Goal: Information Seeking & Learning: Check status

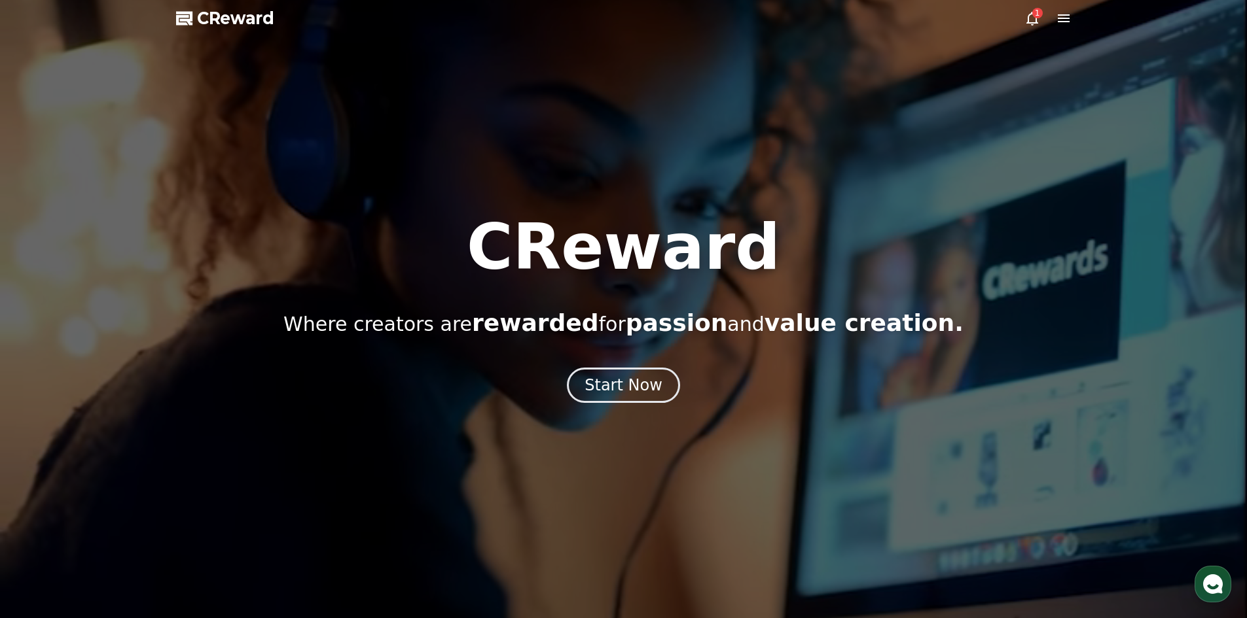
click at [1036, 21] on icon at bounding box center [1032, 19] width 12 height 14
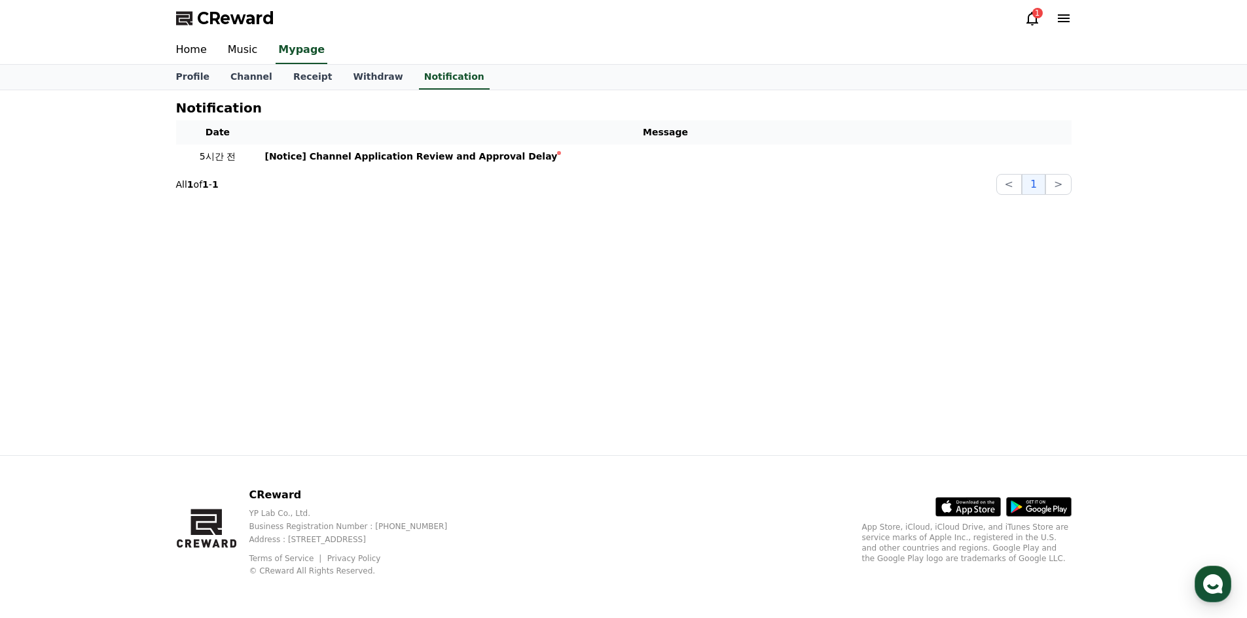
click at [622, 394] on div "Notification Date Message 5시간 전 [Notice] Channel Application Review and Approva…" at bounding box center [624, 272] width 916 height 365
click at [1028, 19] on icon at bounding box center [1032, 18] width 16 height 16
click at [1031, 17] on icon at bounding box center [1032, 18] width 16 height 16
click at [1035, 20] on icon at bounding box center [1032, 19] width 12 height 14
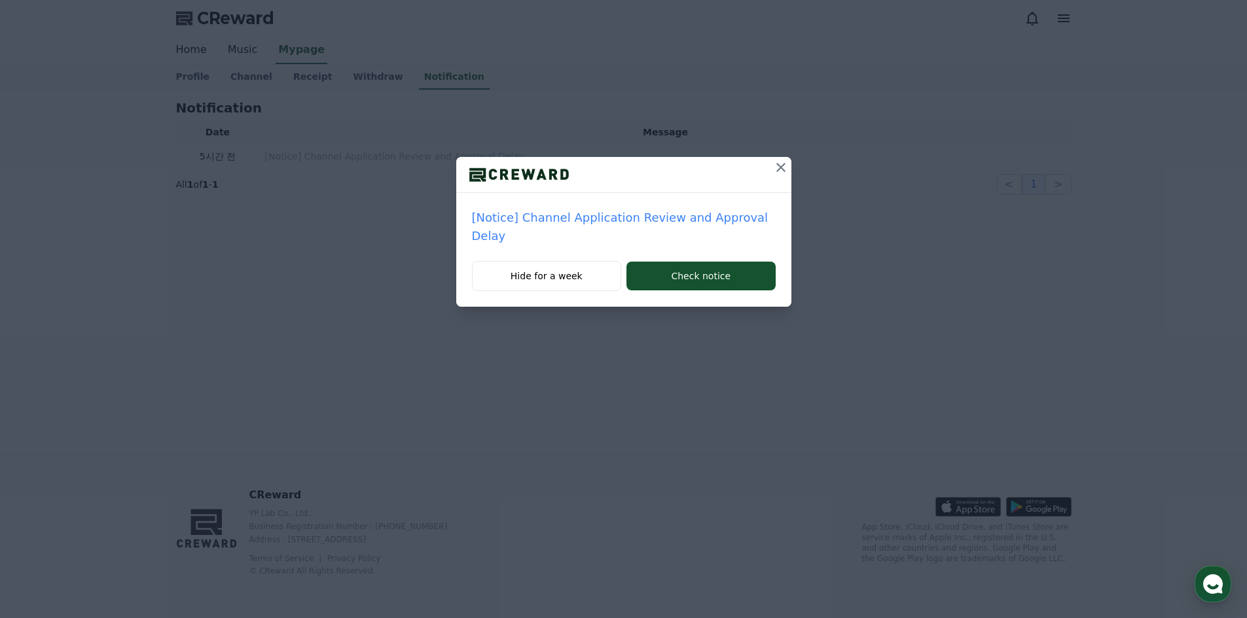
drag, startPoint x: 783, startPoint y: 162, endPoint x: 841, endPoint y: 139, distance: 62.4
click at [783, 162] on icon at bounding box center [781, 168] width 16 height 16
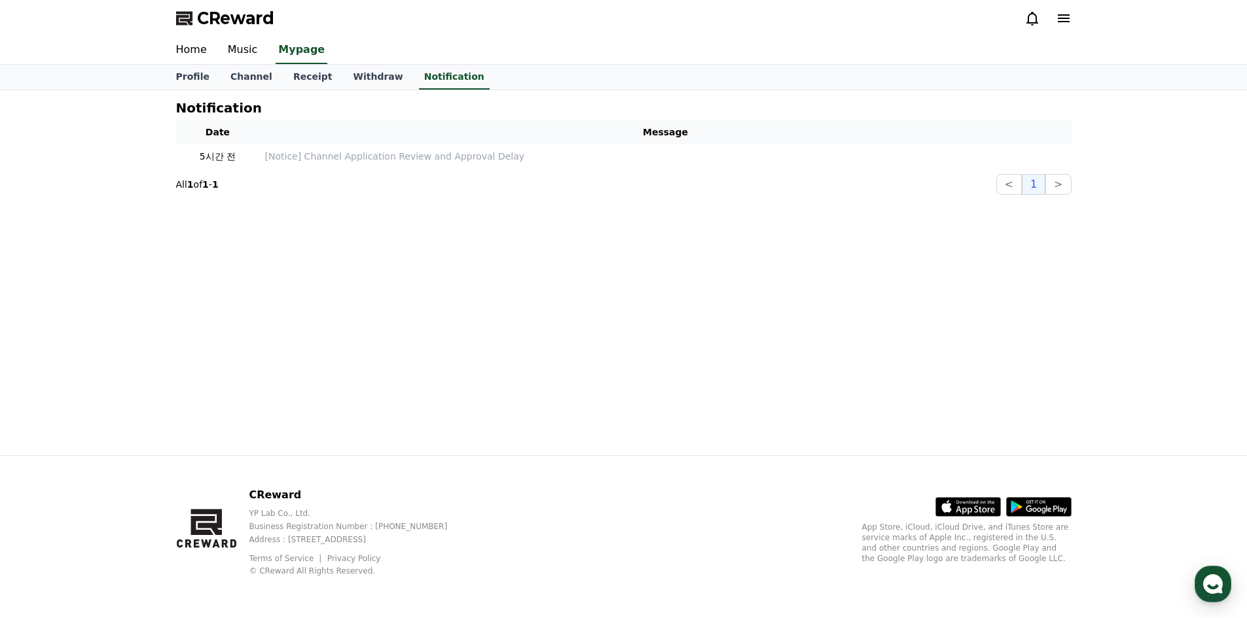
click at [1037, 12] on icon at bounding box center [1032, 18] width 16 height 16
click at [240, 51] on link "Music" at bounding box center [242, 50] width 51 height 27
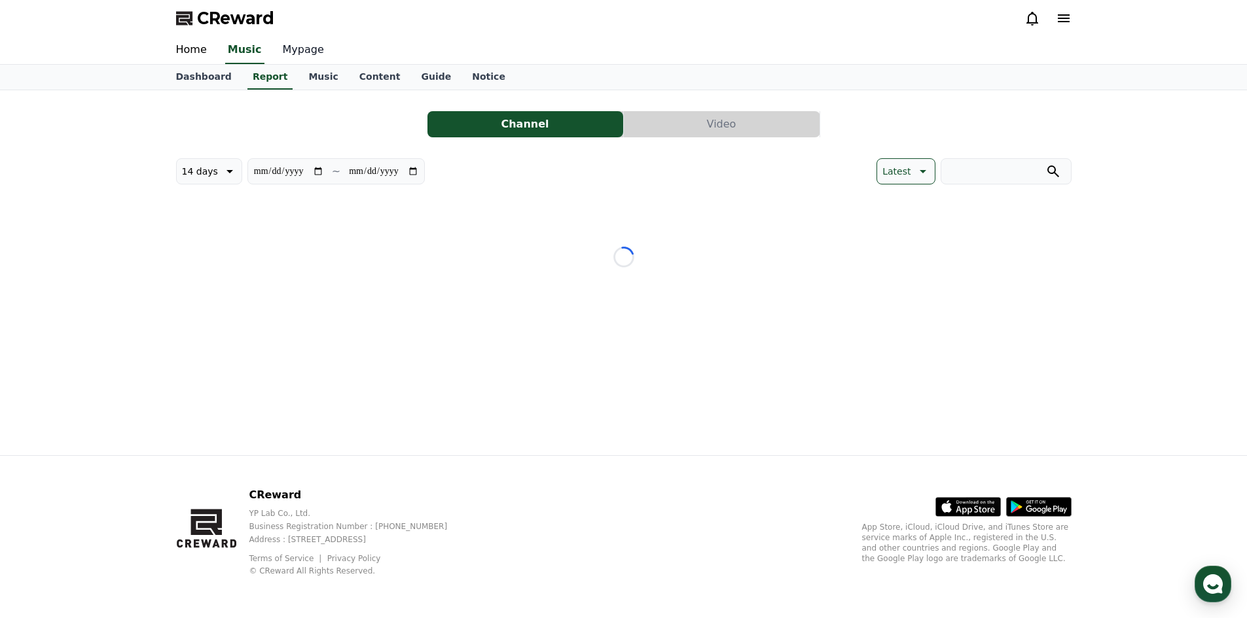
click at [308, 50] on link "Mypage" at bounding box center [303, 50] width 62 height 27
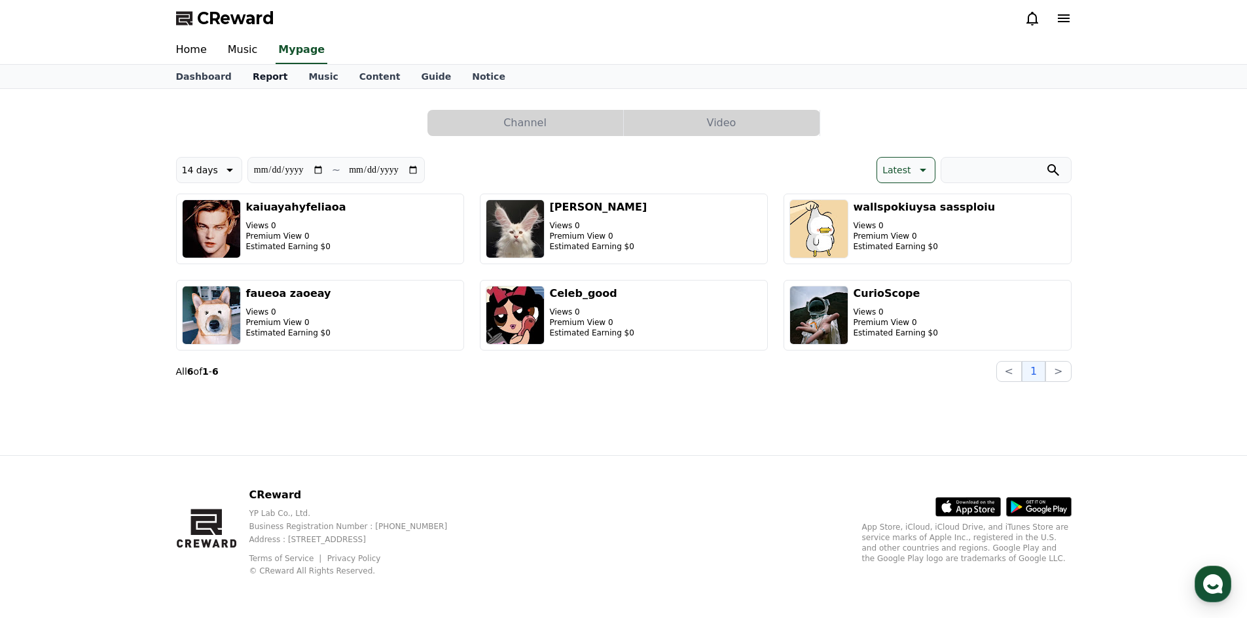
select select "**********"
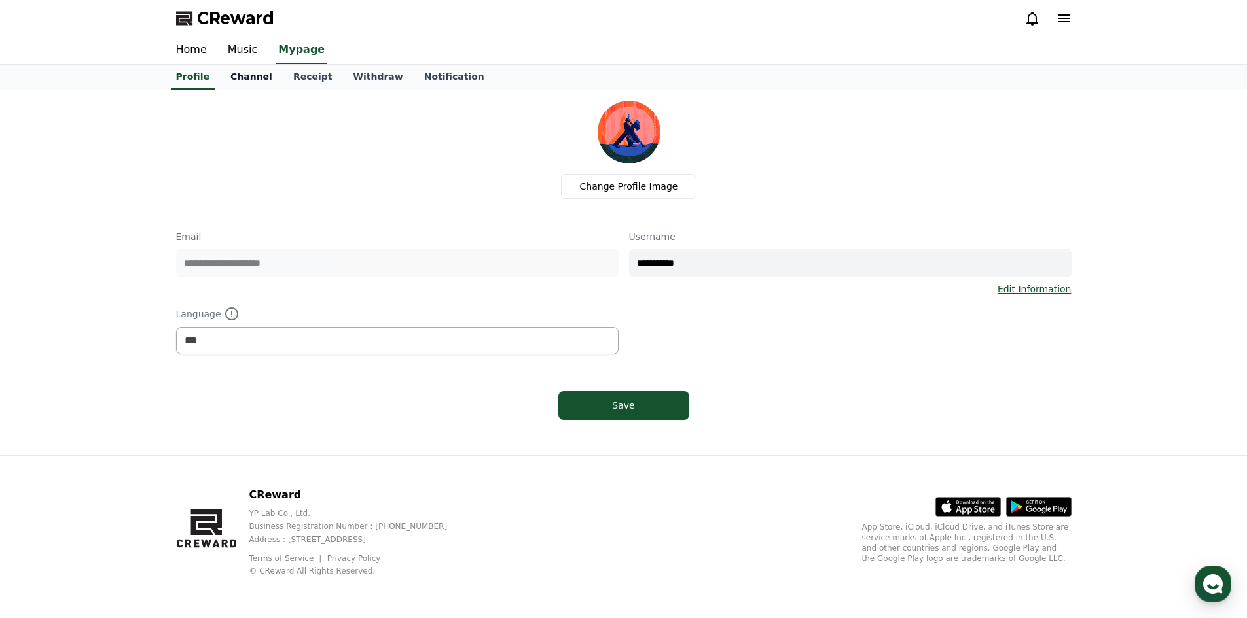
click at [251, 80] on link "Channel" at bounding box center [251, 77] width 63 height 25
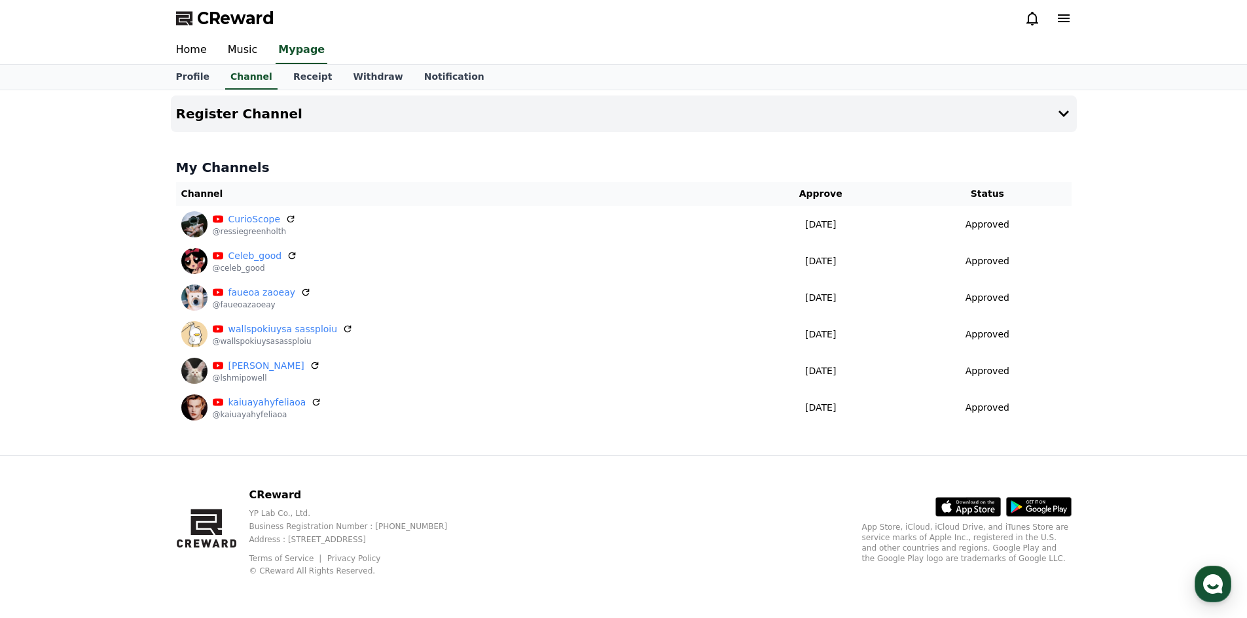
click at [1029, 18] on icon at bounding box center [1032, 18] width 16 height 16
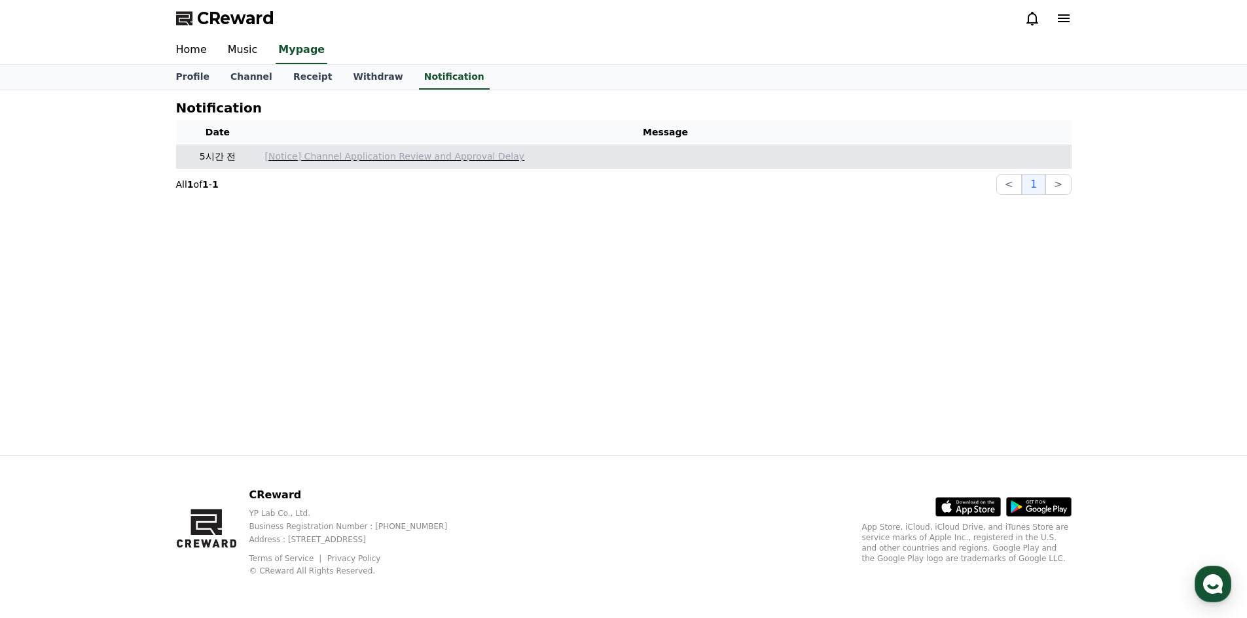
click at [461, 155] on p "[Notice] Channel Application Review and Approval Delay" at bounding box center [665, 157] width 801 height 14
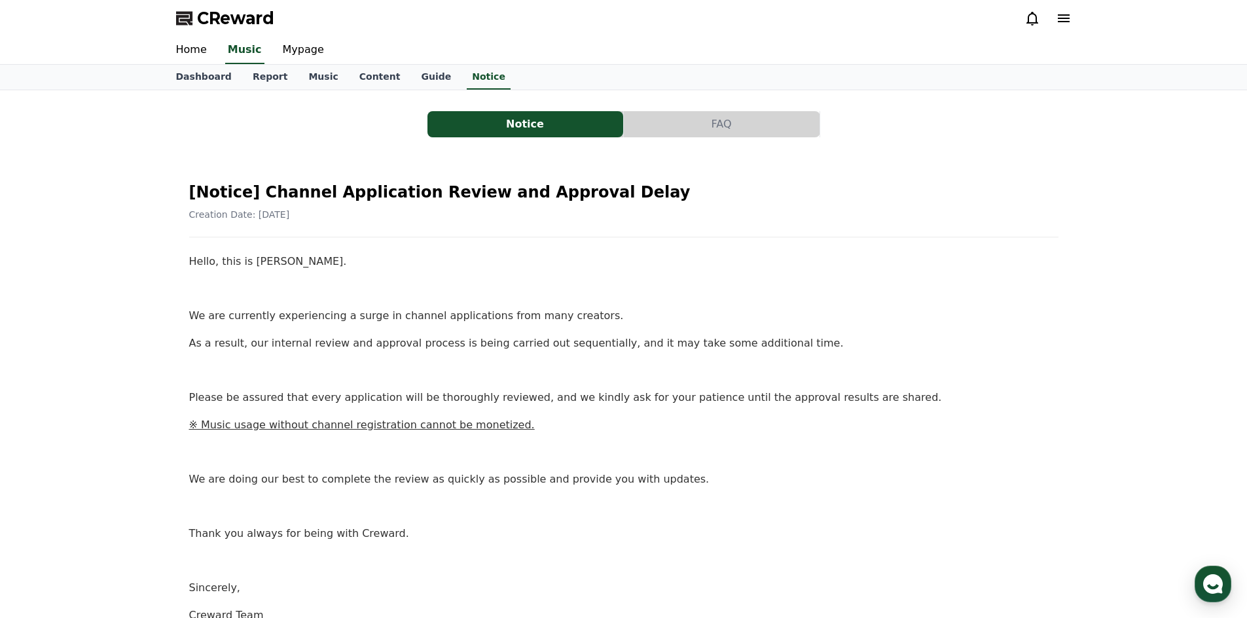
click at [1066, 18] on icon at bounding box center [1064, 18] width 12 height 8
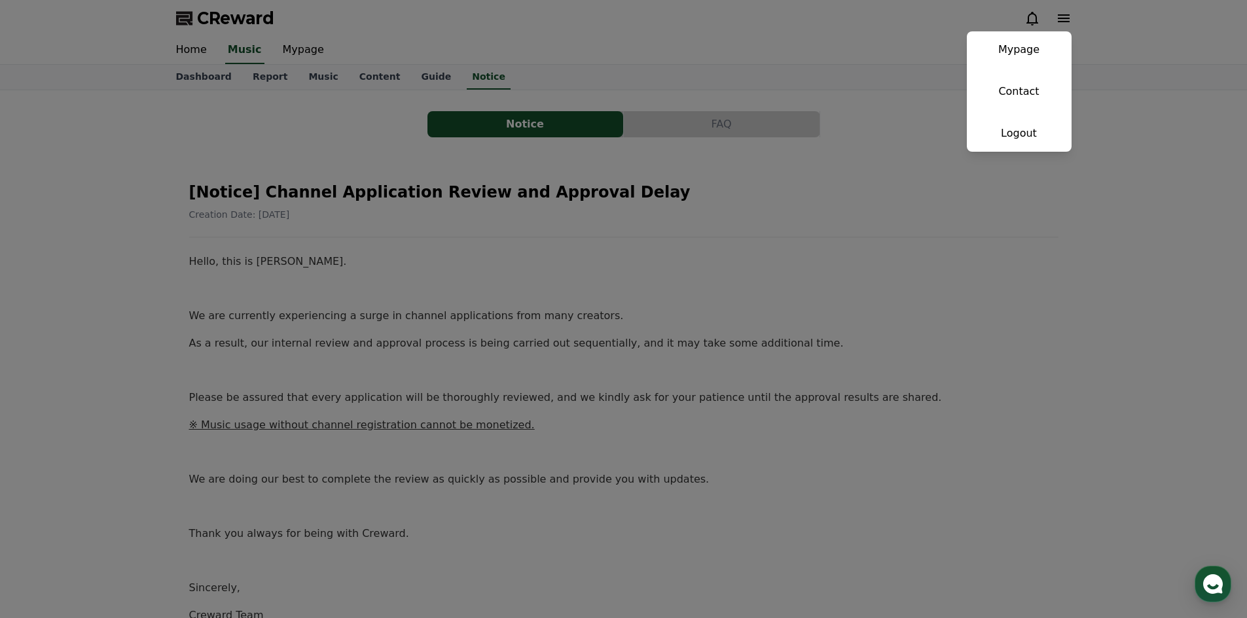
drag, startPoint x: 876, startPoint y: 37, endPoint x: 1025, endPoint y: 26, distance: 149.0
click at [876, 37] on button "close" at bounding box center [623, 309] width 1247 height 618
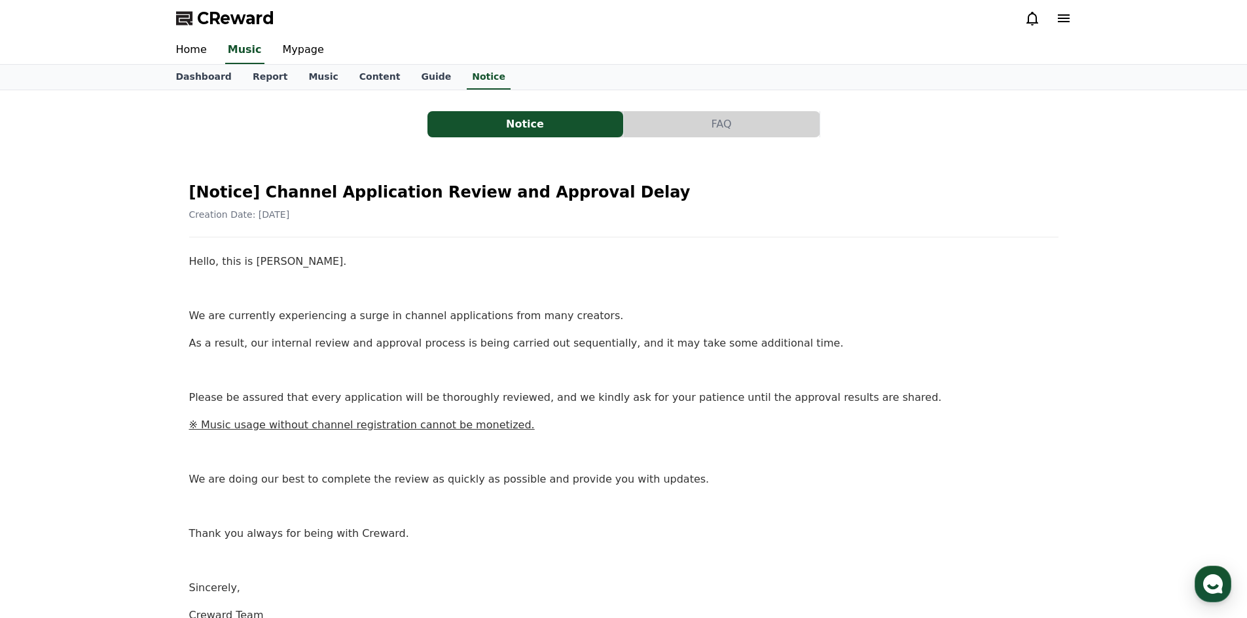
click at [801, 281] on p at bounding box center [623, 289] width 869 height 17
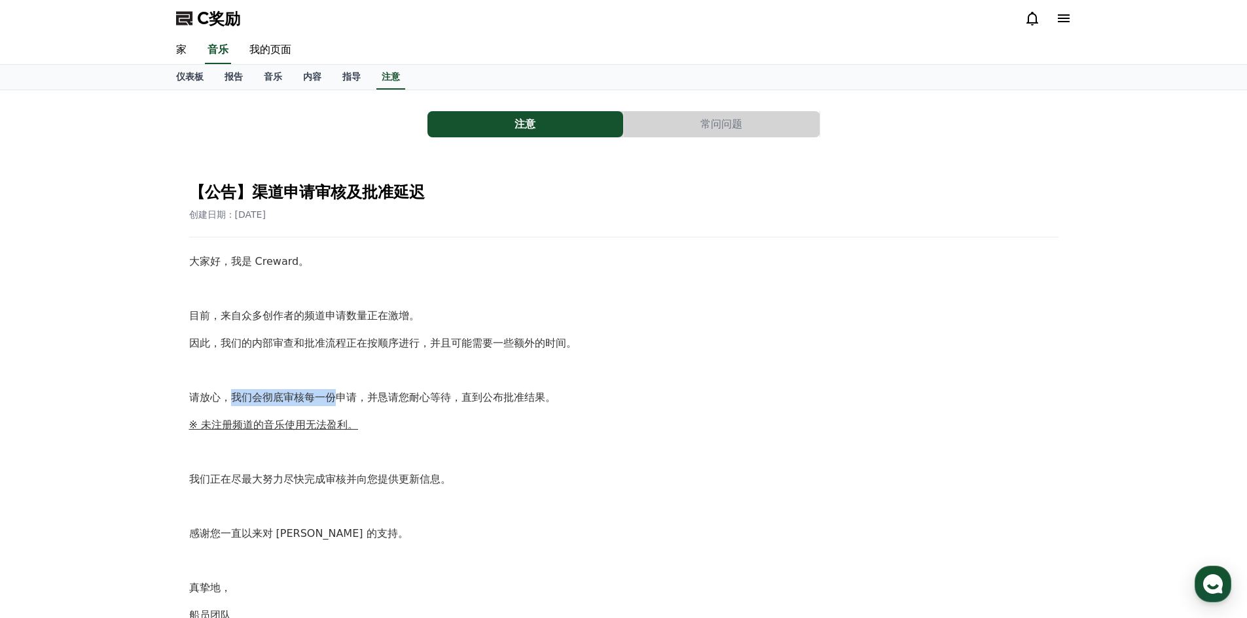
drag, startPoint x: 231, startPoint y: 392, endPoint x: 333, endPoint y: 392, distance: 102.1
click at [333, 392] on font "请放心，我们会彻底审核每一份申请，并恳请您耐心等待，直到公布批准结果。" at bounding box center [372, 397] width 366 height 12
click at [308, 400] on font "请放心，我们会彻底审核每一份申请，并恳请您耐心等待，直到公布批准结果。" at bounding box center [372, 397] width 366 height 12
drag, startPoint x: 363, startPoint y: 397, endPoint x: 458, endPoint y: 399, distance: 95.6
click at [458, 399] on font "请放心，我们会彻底审核每一份申请，并恳请您耐心等待，直到公布批准结果。" at bounding box center [372, 397] width 366 height 12
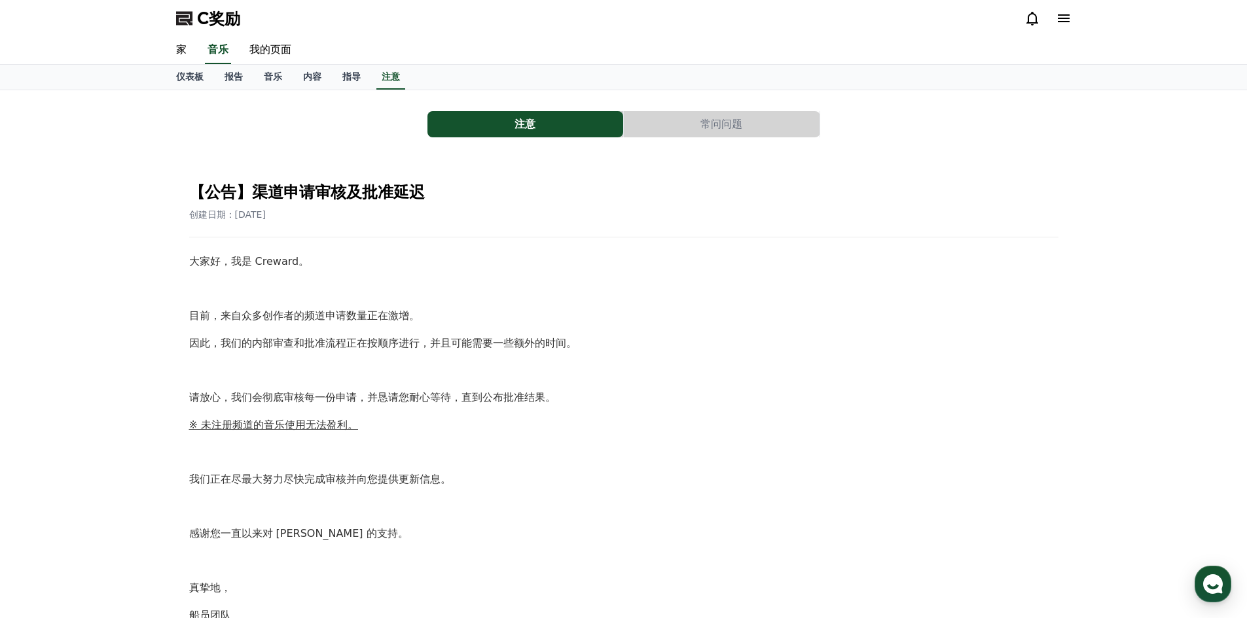
click at [461, 427] on p "※ 未注册频道的音乐使用无法盈利。" at bounding box center [623, 425] width 869 height 17
